Goal: Check status: Check status

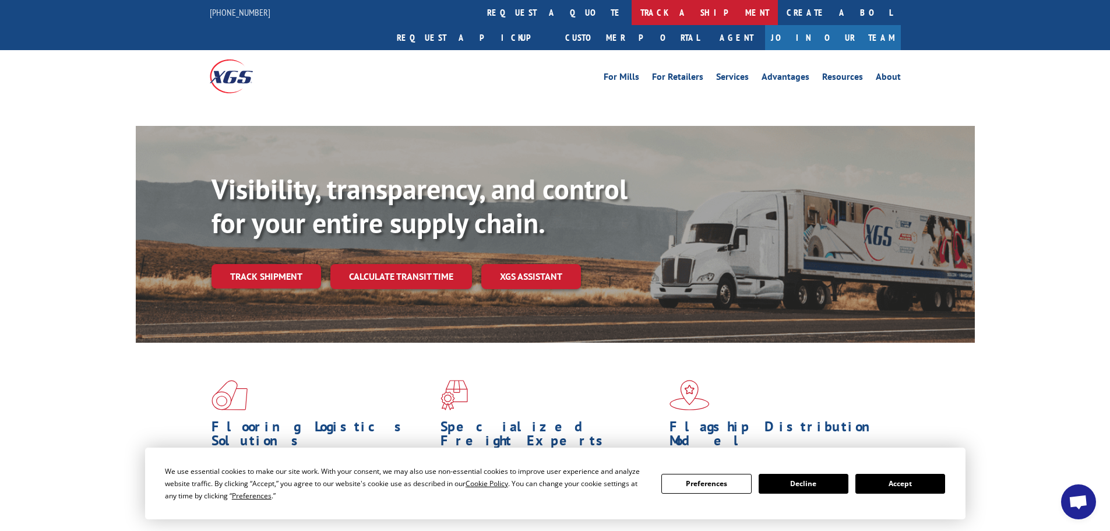
click at [632, 12] on link "track a shipment" at bounding box center [705, 12] width 146 height 25
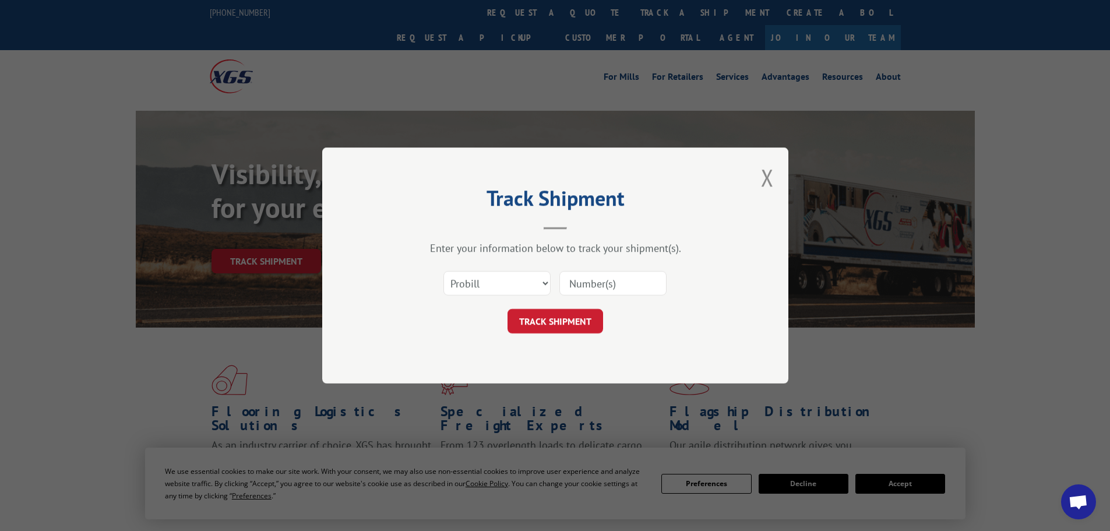
click at [517, 284] on select "Select category... Probill BOL PO" at bounding box center [496, 283] width 107 height 24
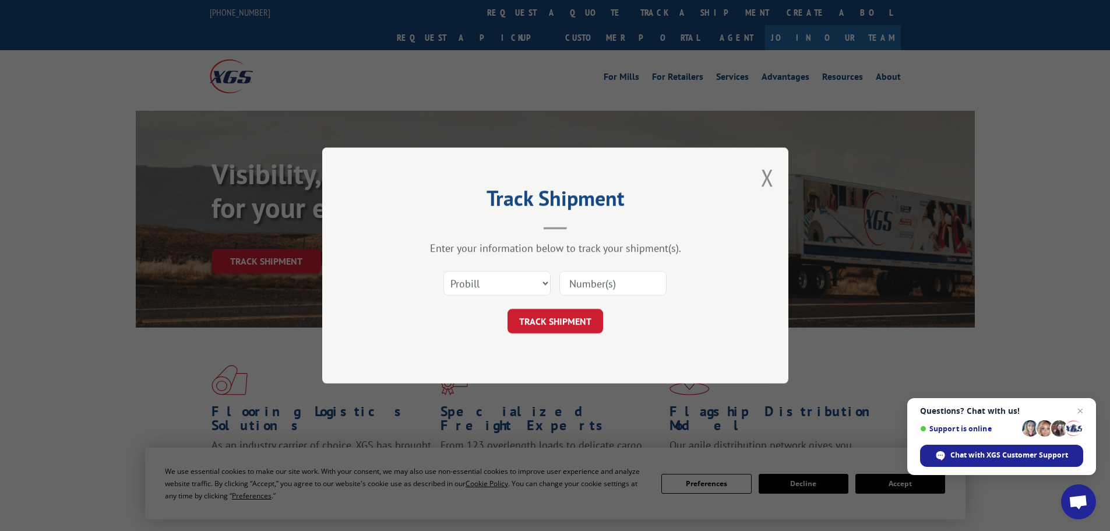
select select "bol"
click at [443, 271] on select "Select category... Probill BOL PO" at bounding box center [496, 283] width 107 height 24
paste input "6008585"
type input "6008585"
click at [550, 319] on button "TRACK SHIPMENT" at bounding box center [555, 321] width 96 height 24
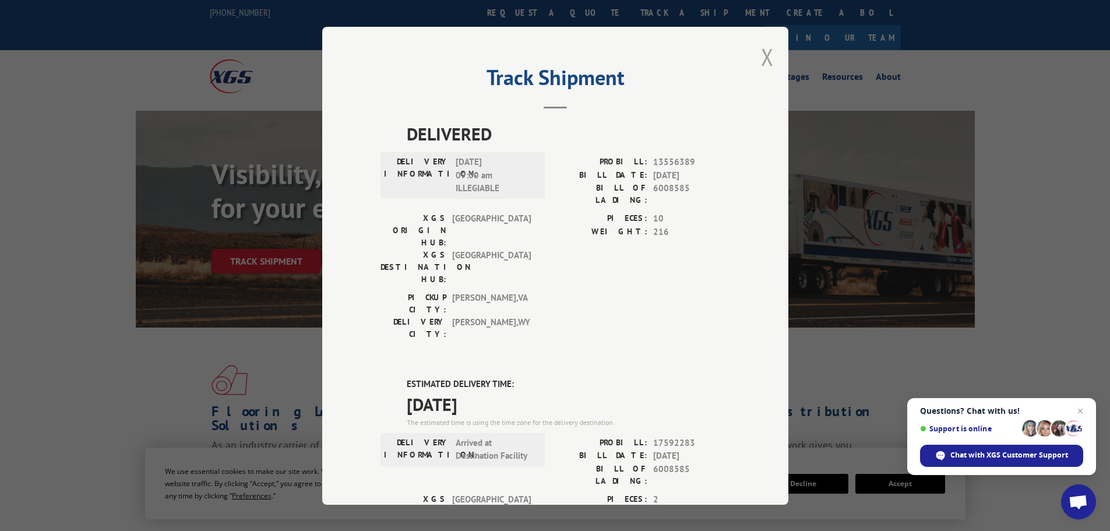
click at [761, 56] on button "Close modal" at bounding box center [767, 56] width 13 height 31
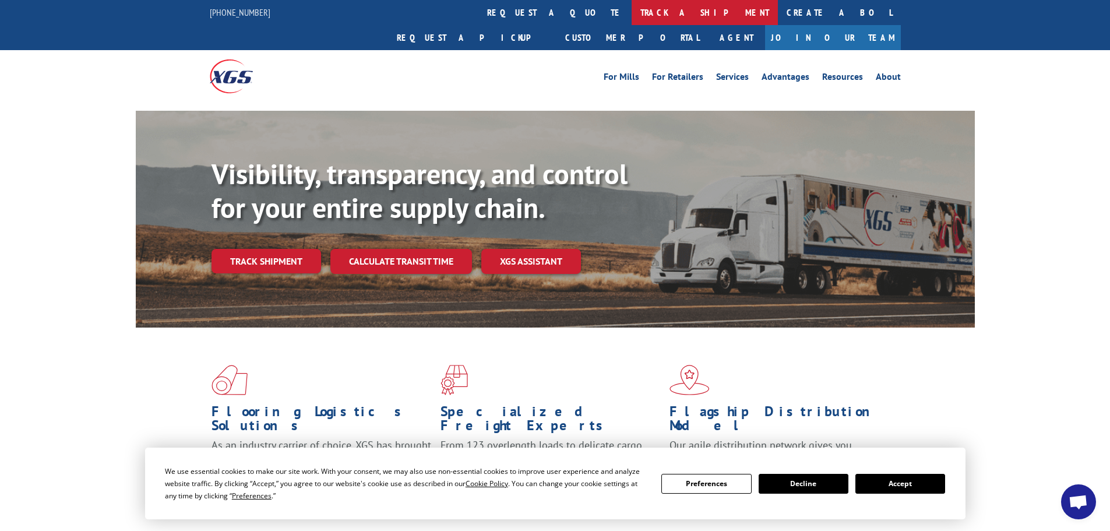
click at [632, 13] on link "track a shipment" at bounding box center [705, 12] width 146 height 25
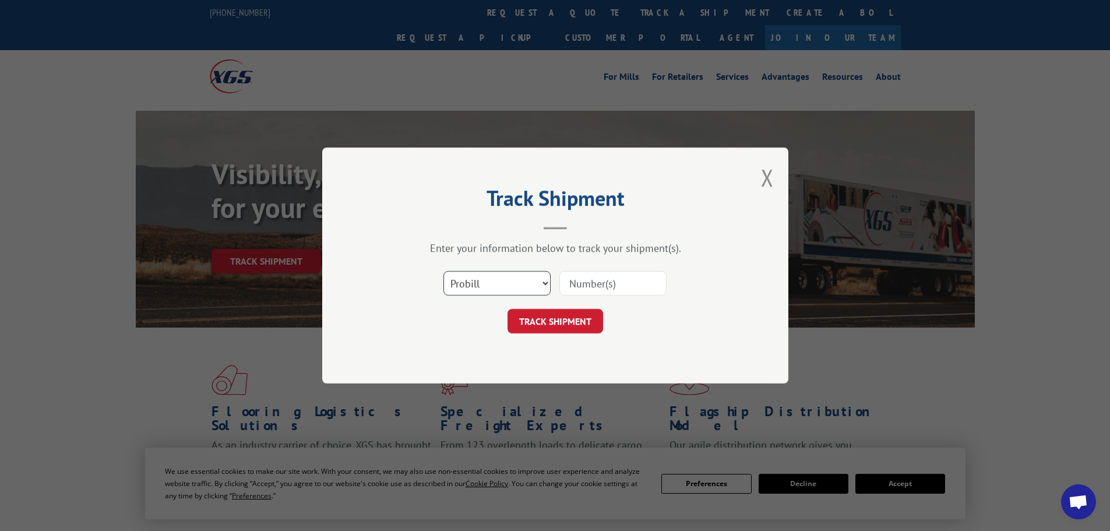
click at [503, 280] on select "Select category... Probill BOL PO" at bounding box center [496, 283] width 107 height 24
select select "bol"
click at [443, 271] on select "Select category... Probill BOL PO" at bounding box center [496, 283] width 107 height 24
click at [580, 288] on input at bounding box center [612, 283] width 107 height 24
paste input "6008585"
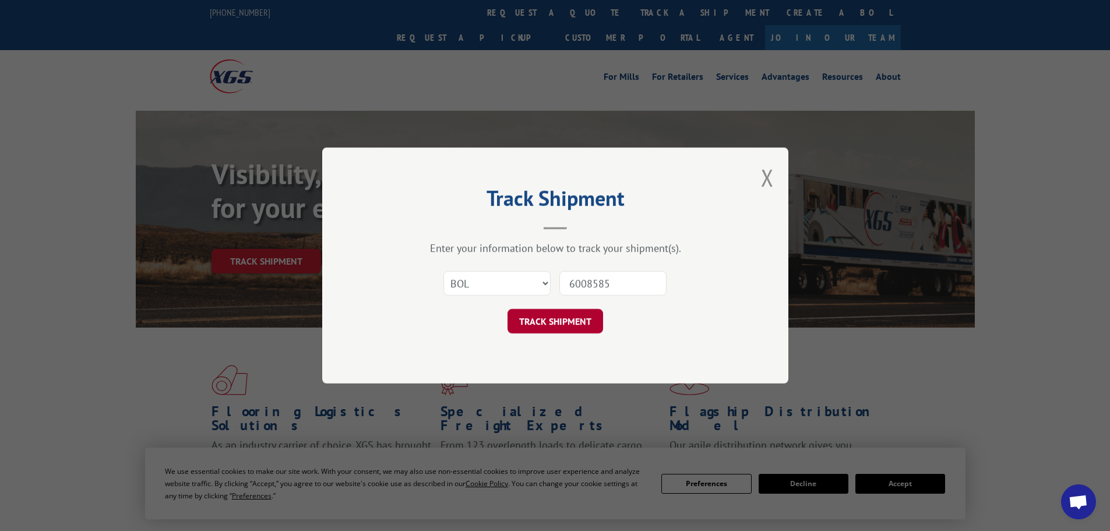
type input "6008585"
click at [548, 321] on button "TRACK SHIPMENT" at bounding box center [555, 321] width 96 height 24
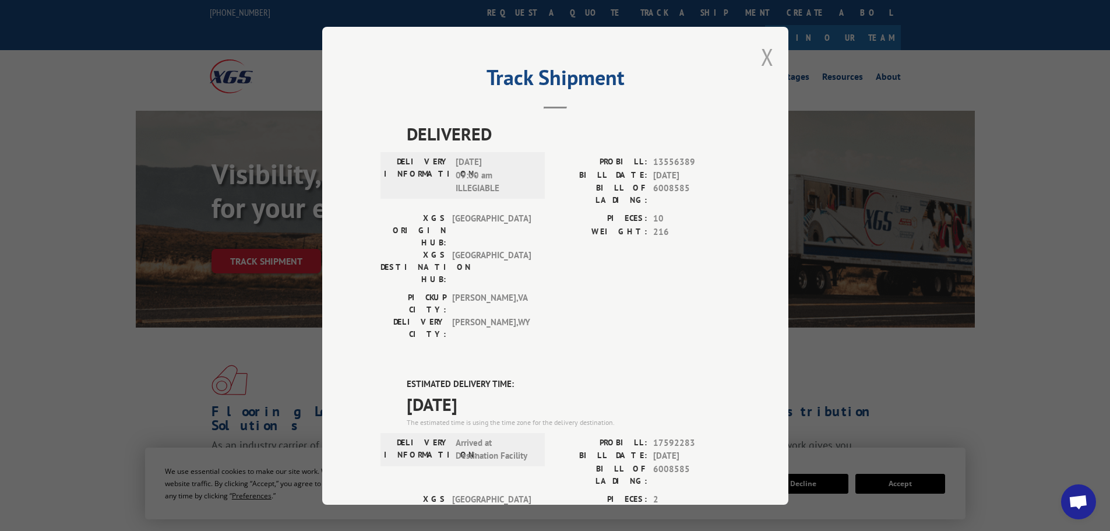
click at [766, 54] on button "Close modal" at bounding box center [767, 56] width 13 height 31
